Goal: Task Accomplishment & Management: Manage account settings

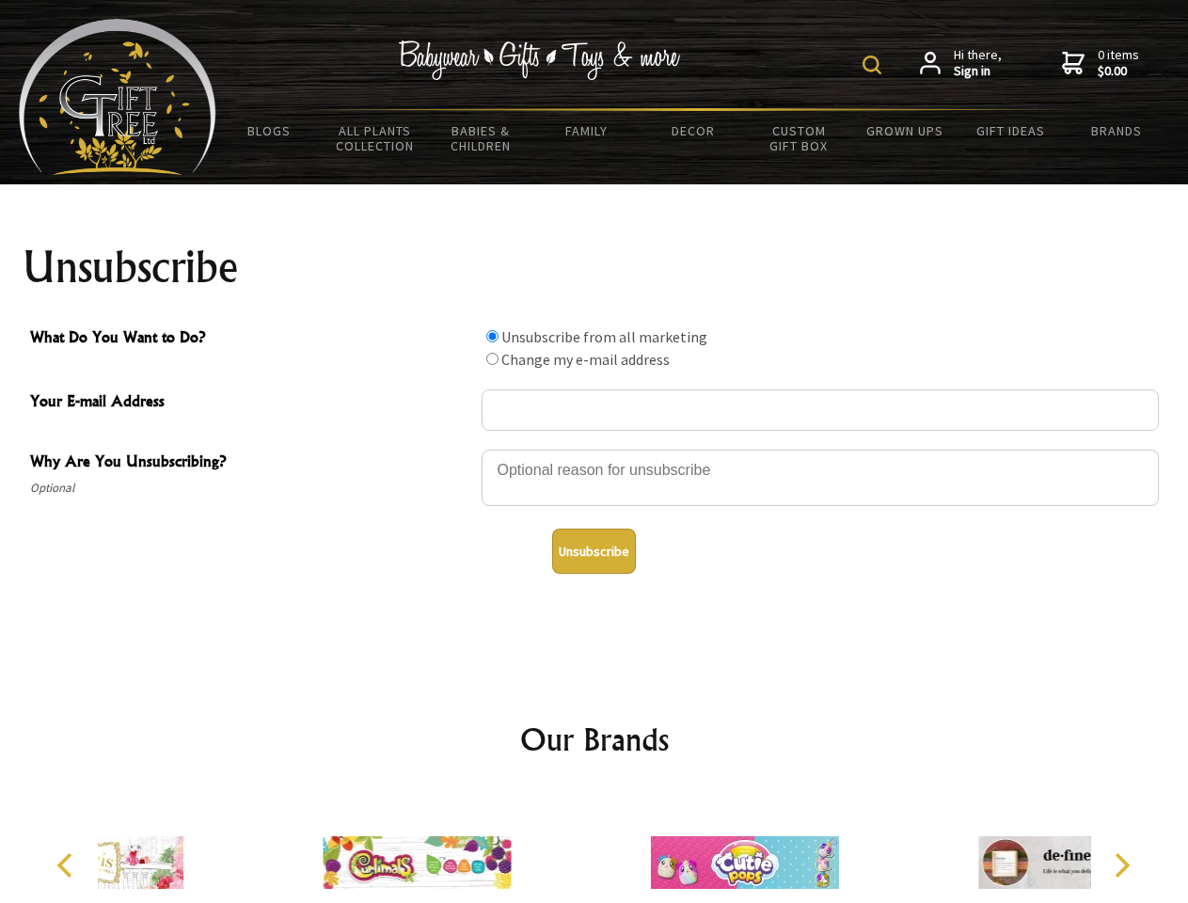
click at [875, 65] on img at bounding box center [872, 64] width 19 height 19
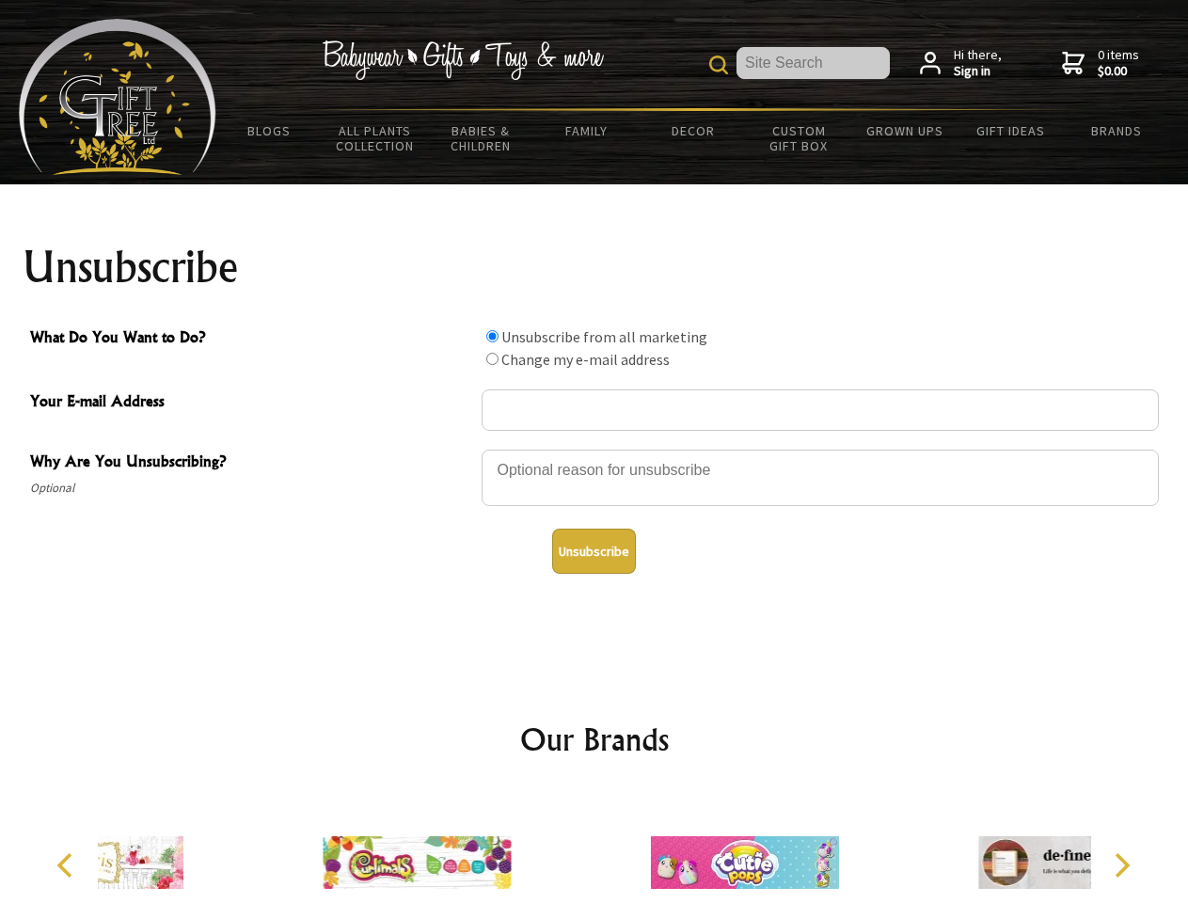
click at [594, 449] on div at bounding box center [820, 481] width 677 height 66
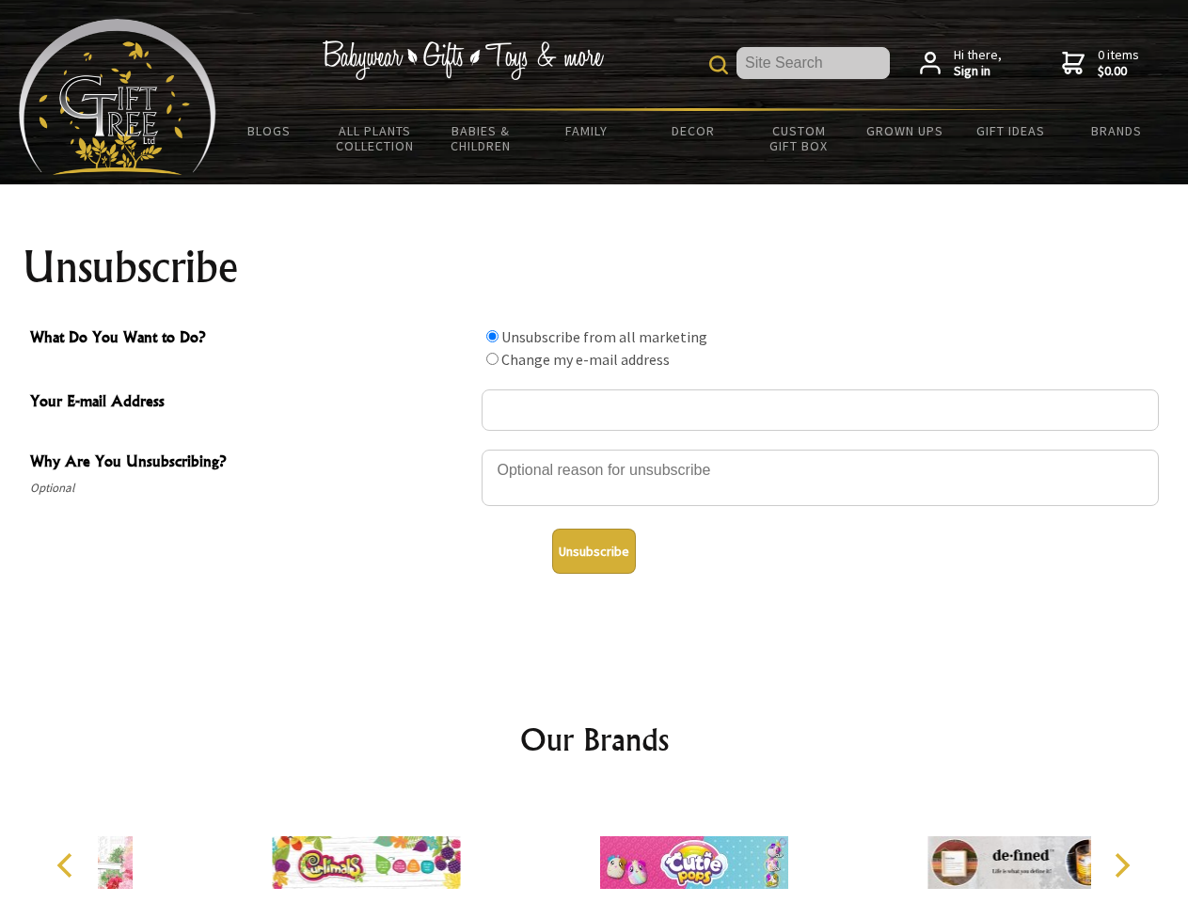
click at [492, 336] on input "What Do You Want to Do?" at bounding box center [492, 336] width 12 height 12
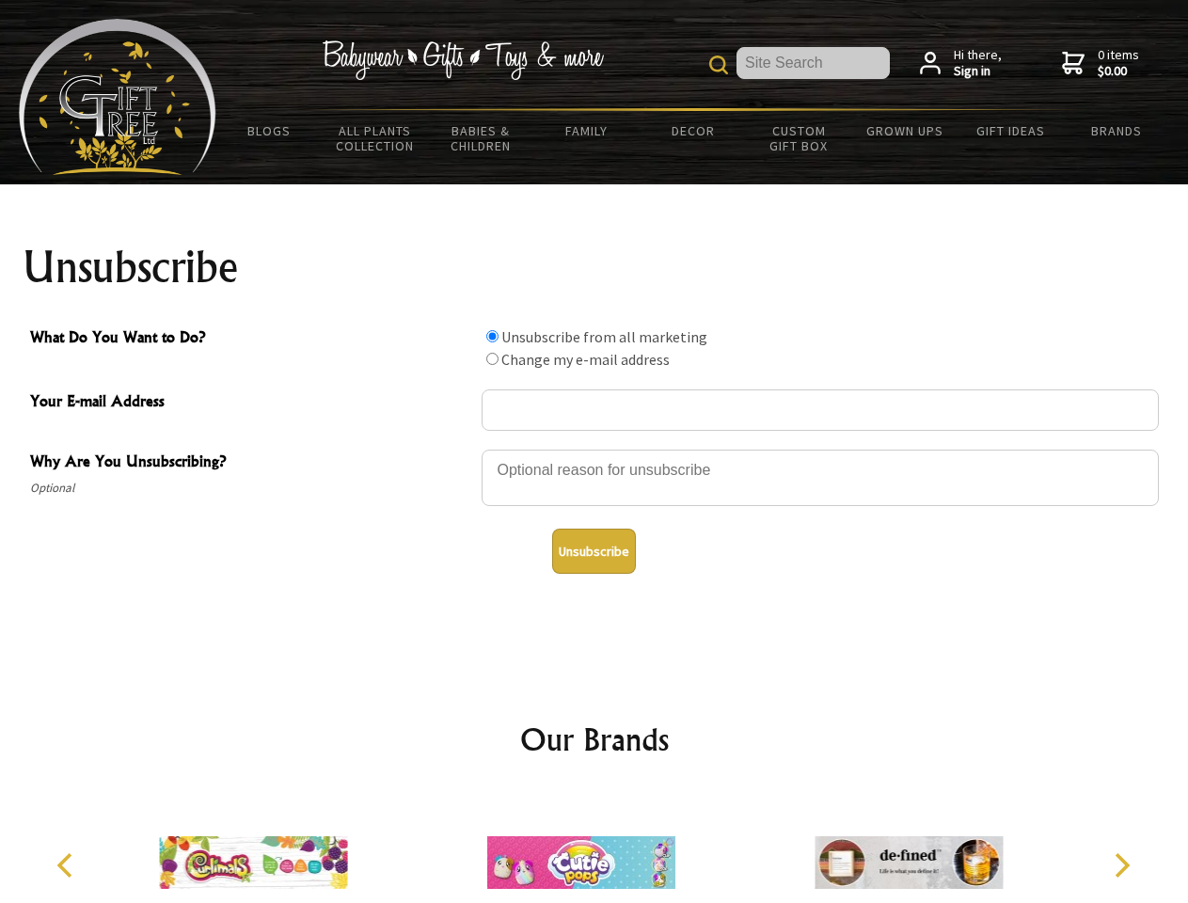
click at [492, 358] on input "What Do You Want to Do?" at bounding box center [492, 359] width 12 height 12
radio input "true"
click at [594, 551] on button "Unsubscribe" at bounding box center [594, 551] width 84 height 45
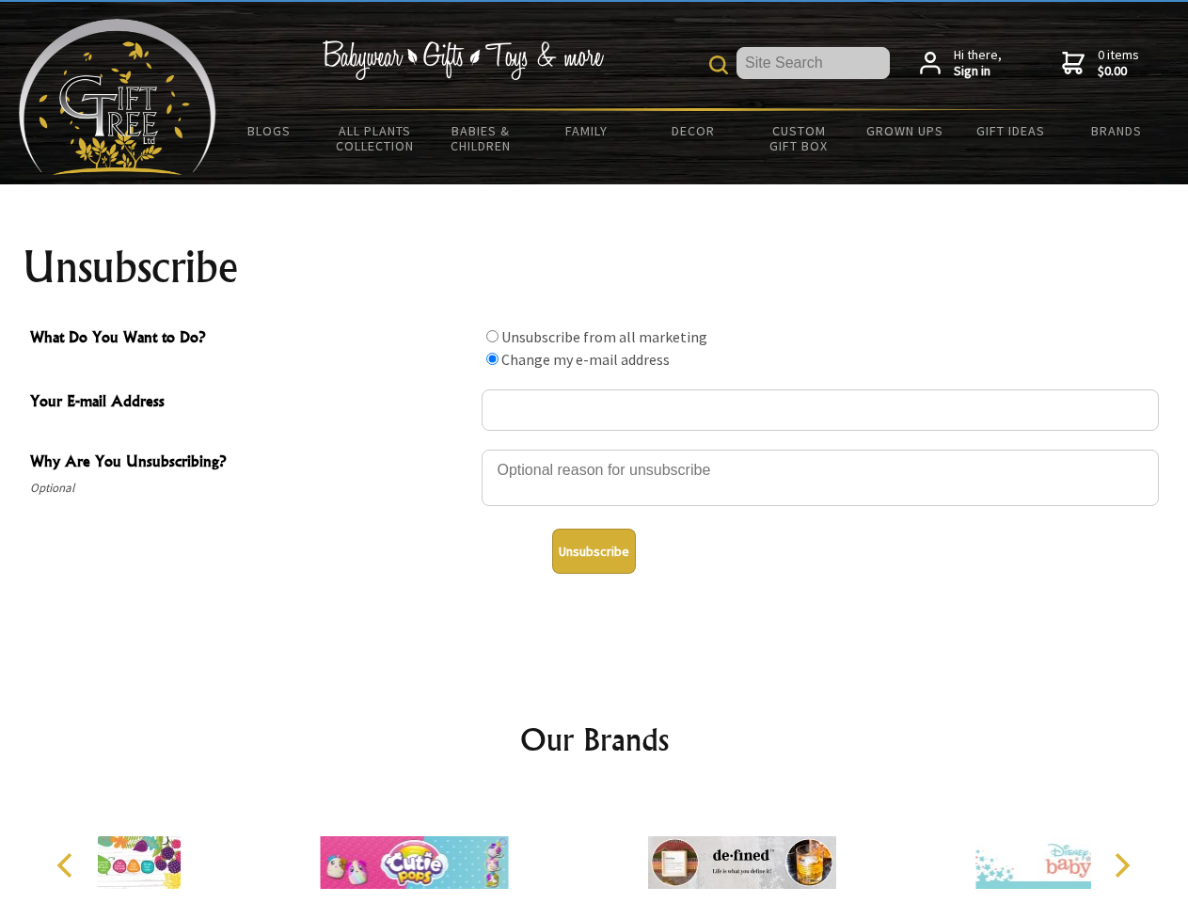
click at [594, 847] on div at bounding box center [741, 865] width 327 height 147
click at [68, 865] on icon "Previous" at bounding box center [67, 865] width 24 height 24
click at [1121, 865] on icon "Next" at bounding box center [1120, 865] width 24 height 24
